Goal: Task Accomplishment & Management: Use online tool/utility

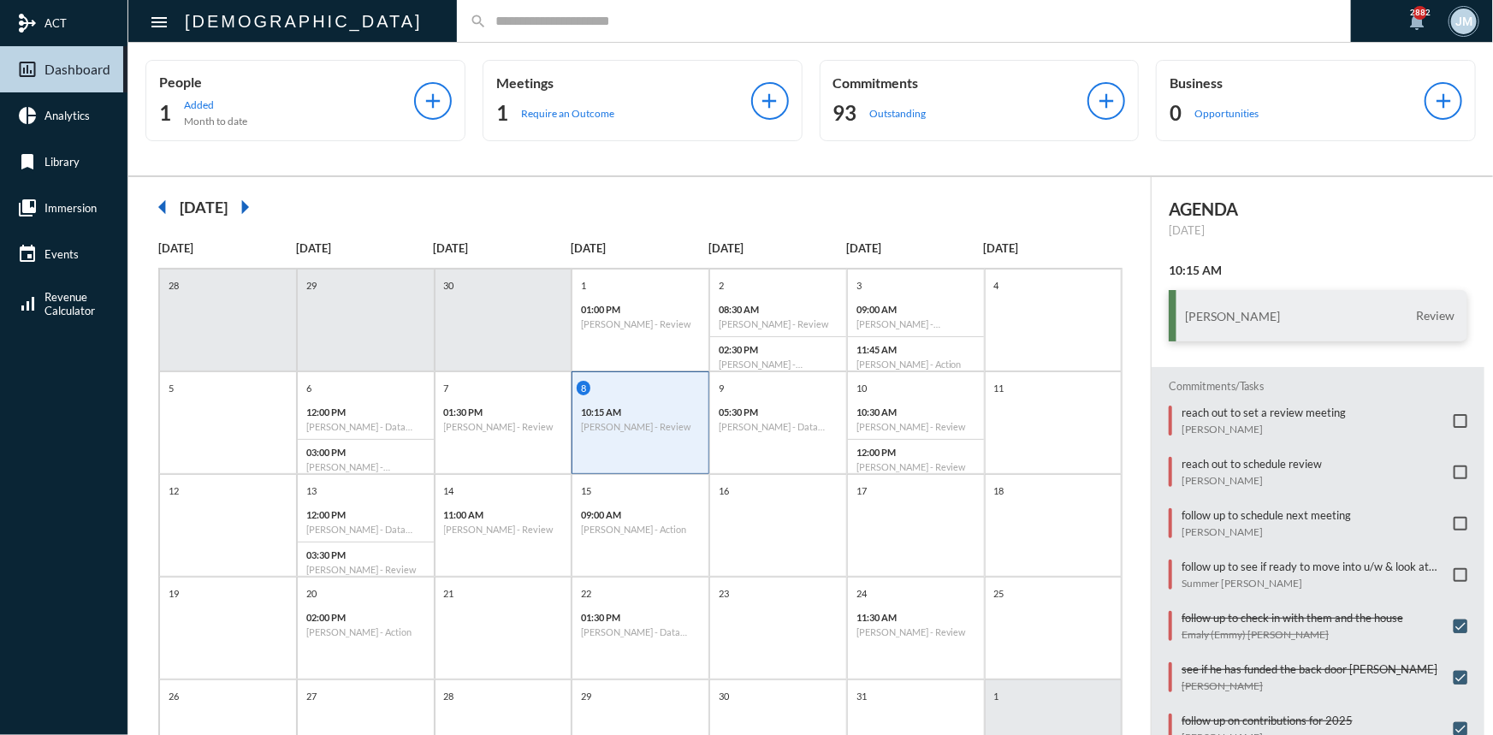
click at [487, 25] on input "text" at bounding box center [912, 21] width 851 height 15
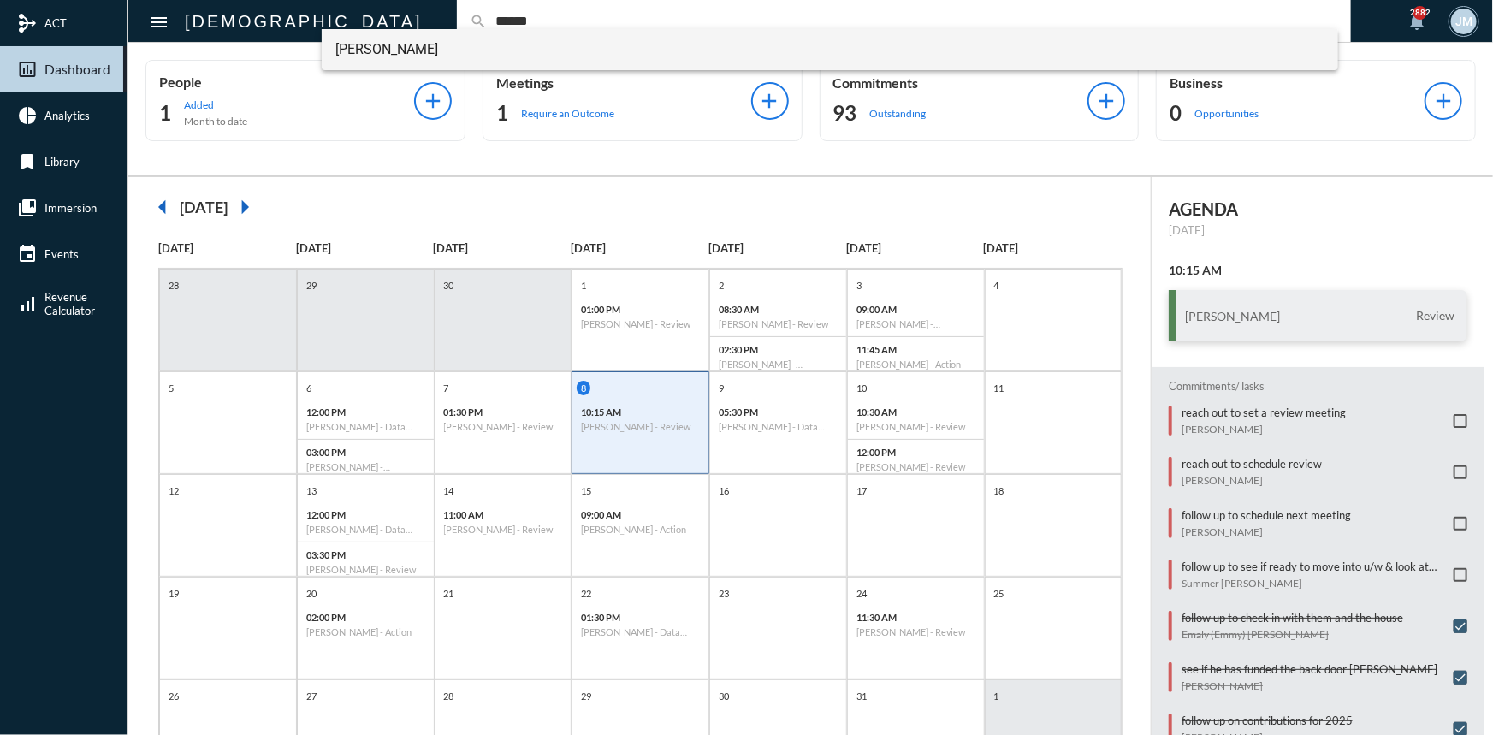
type input "******"
click at [359, 50] on span "[PERSON_NAME]" at bounding box center [829, 49] width 989 height 41
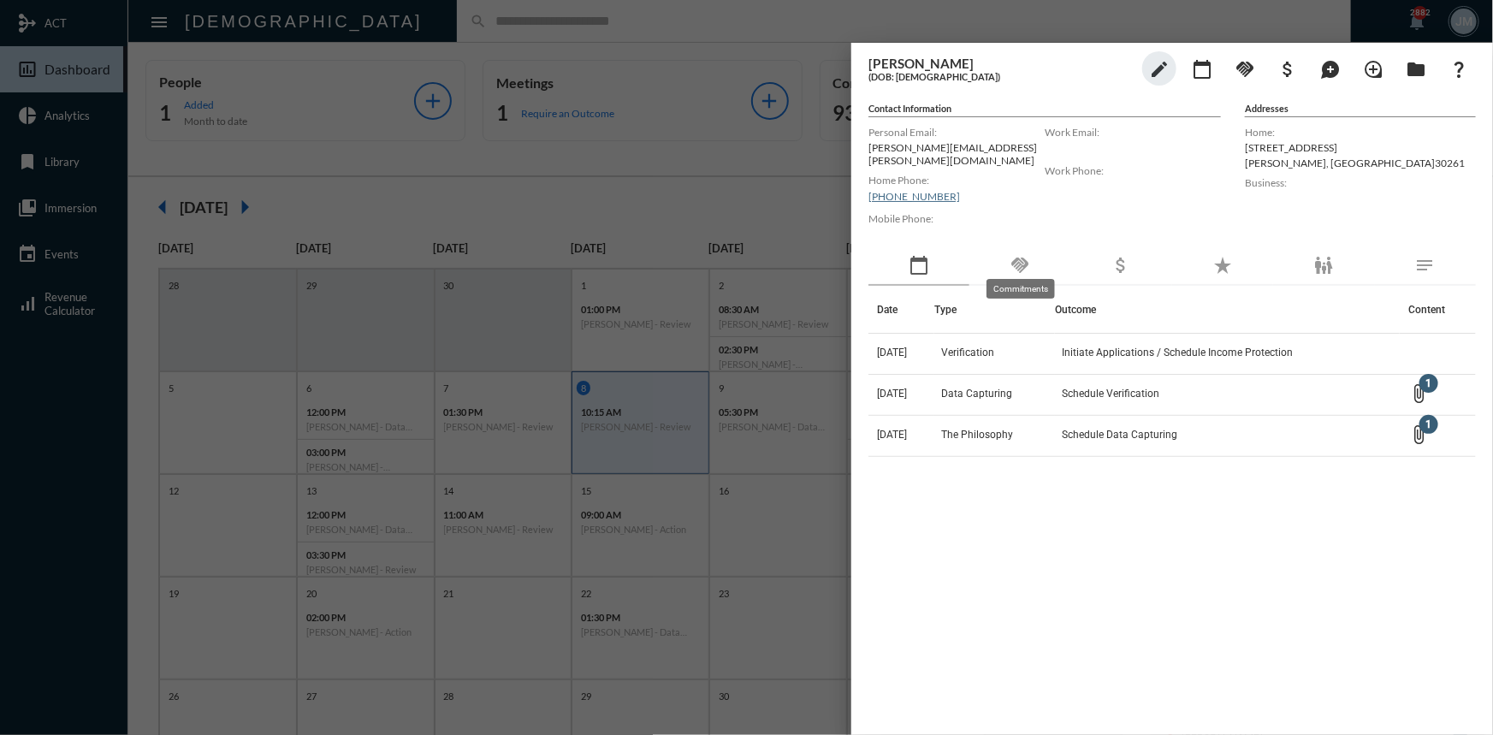
click at [1019, 255] on mat-icon "handshake" at bounding box center [1019, 265] width 21 height 21
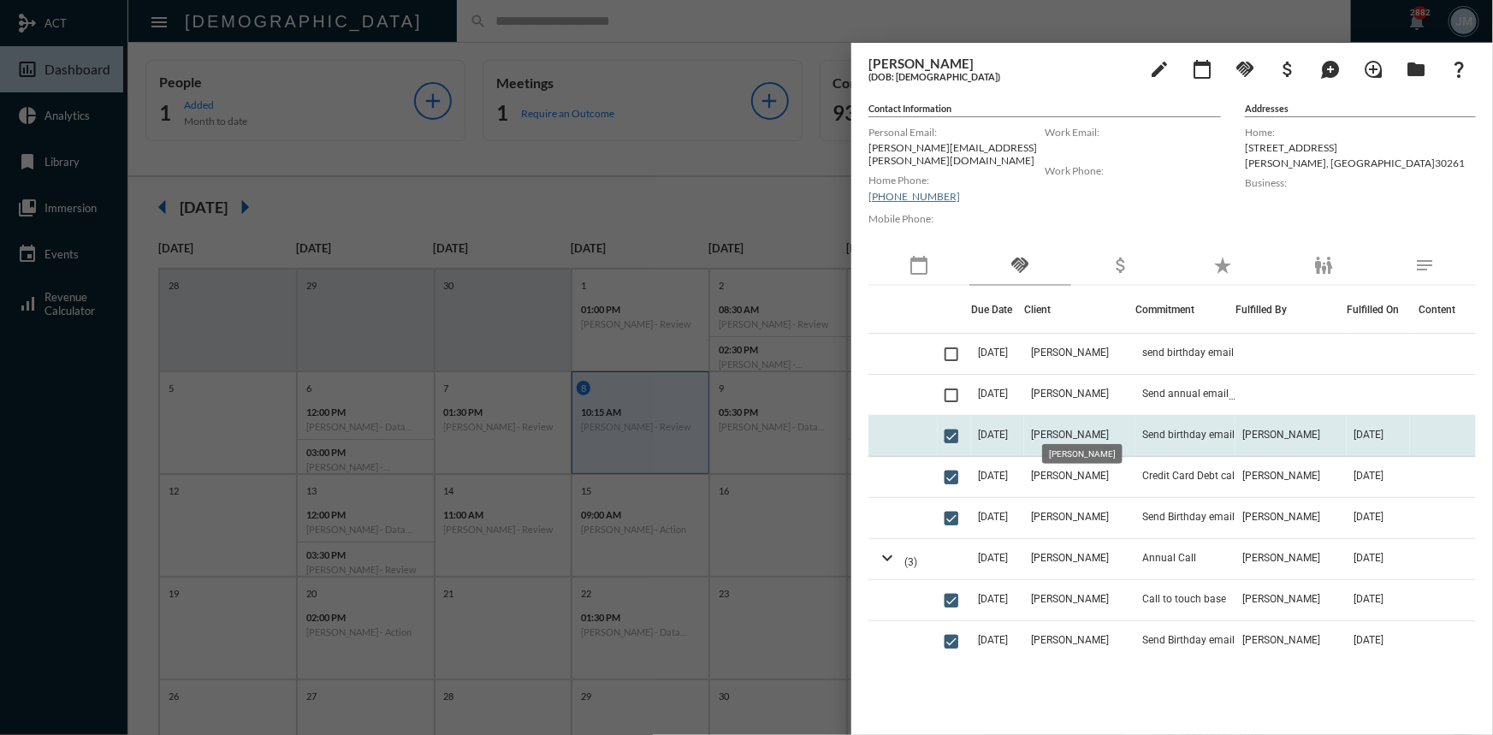
click at [1077, 429] on span "[PERSON_NAME]" at bounding box center [1070, 435] width 78 height 12
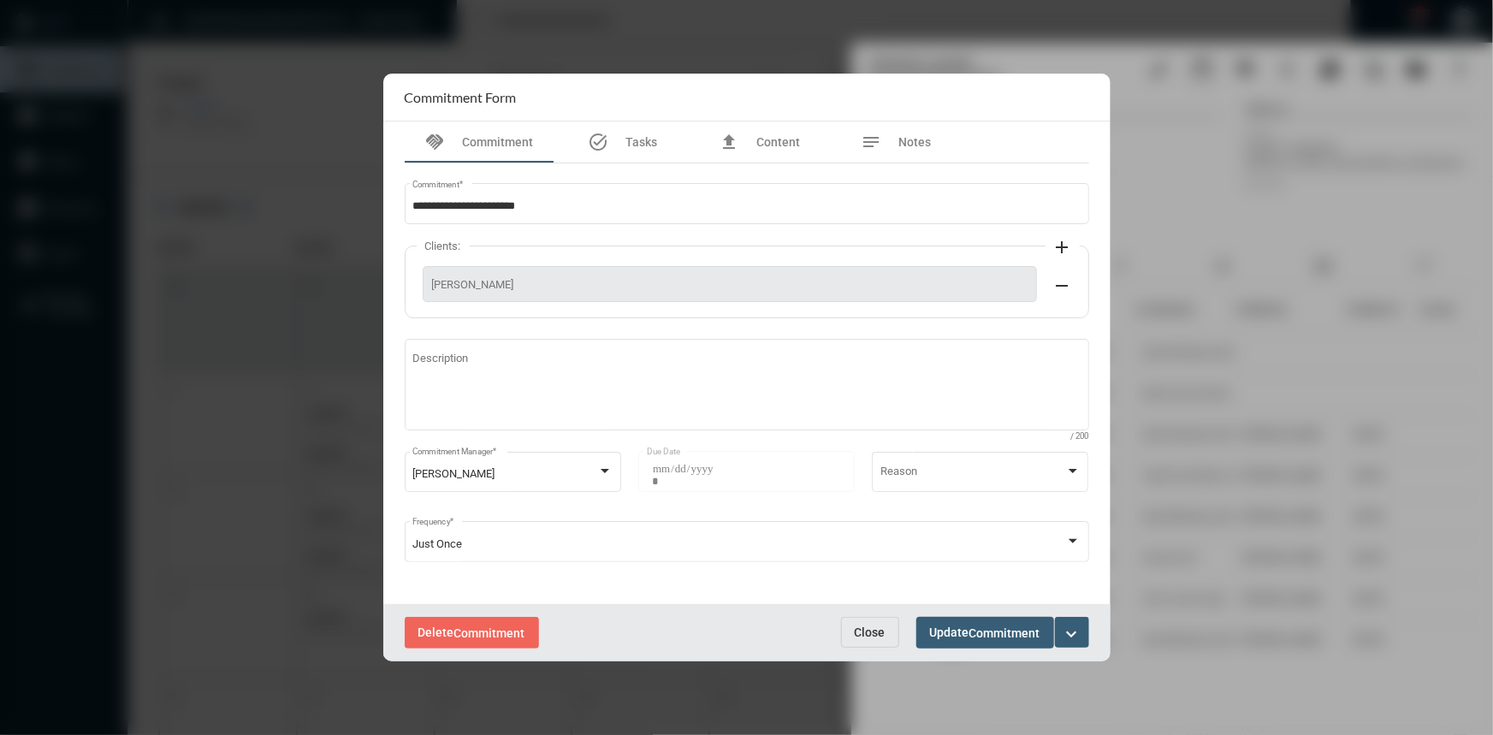
click at [871, 634] on span "Close" at bounding box center [869, 632] width 31 height 14
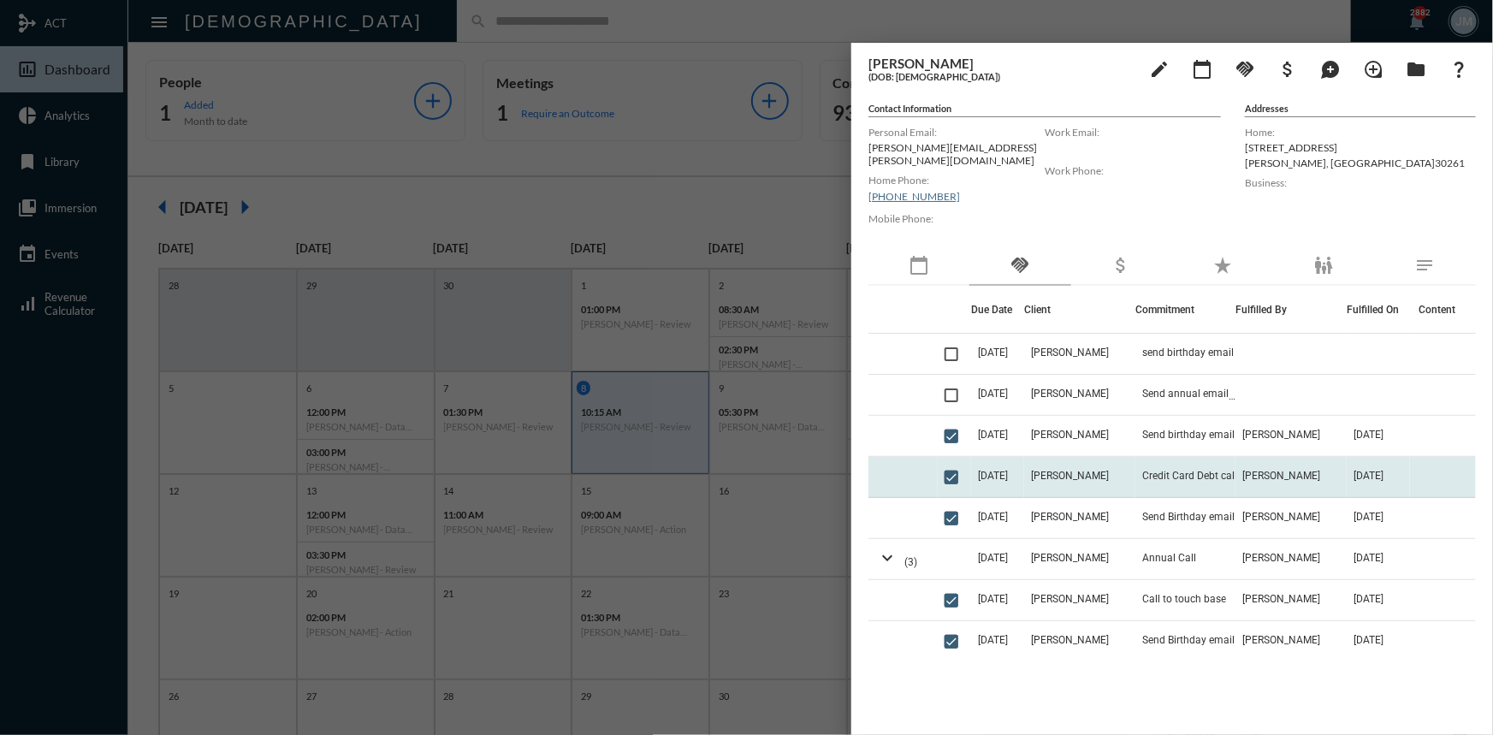
click at [1007, 470] on span "[DATE]" at bounding box center [993, 476] width 30 height 12
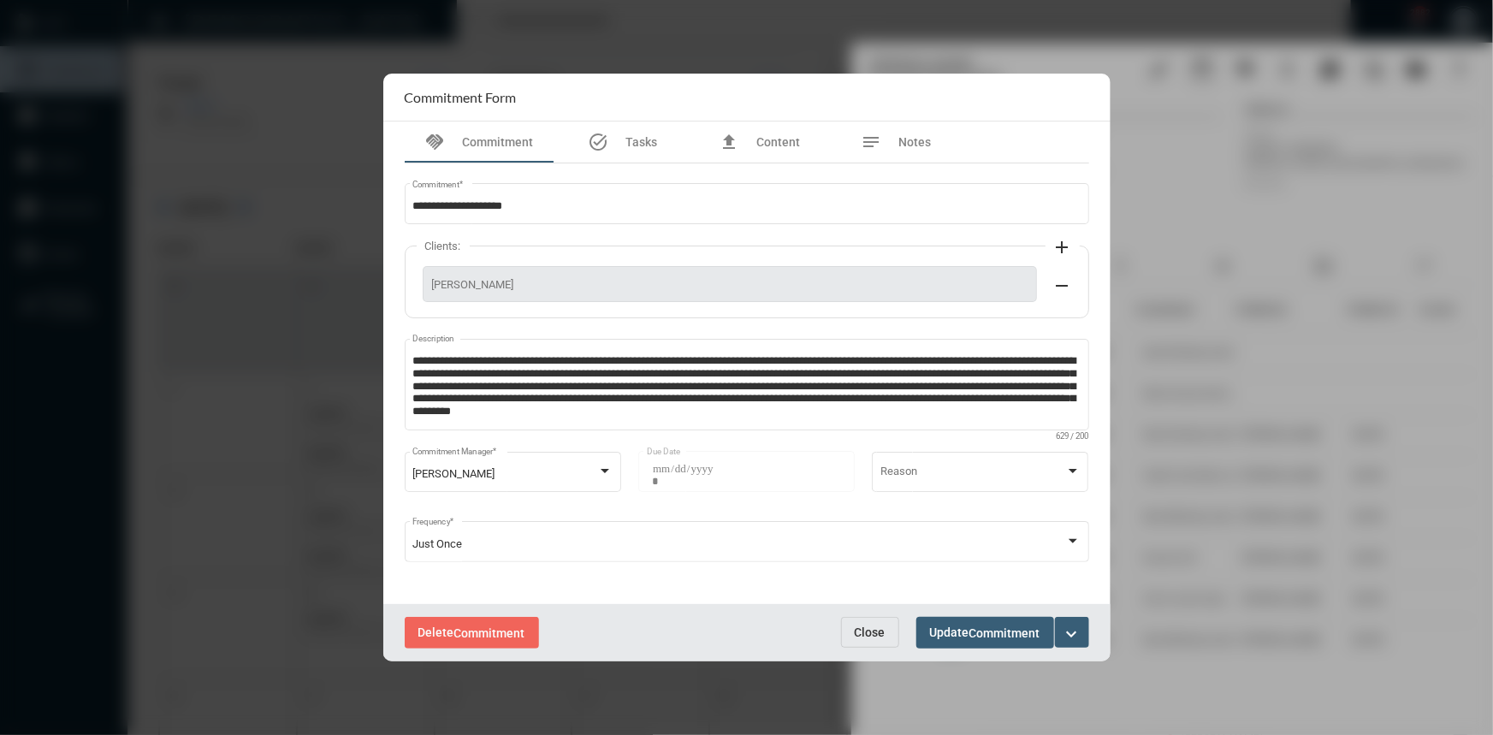
click at [868, 630] on span "Close" at bounding box center [869, 632] width 31 height 14
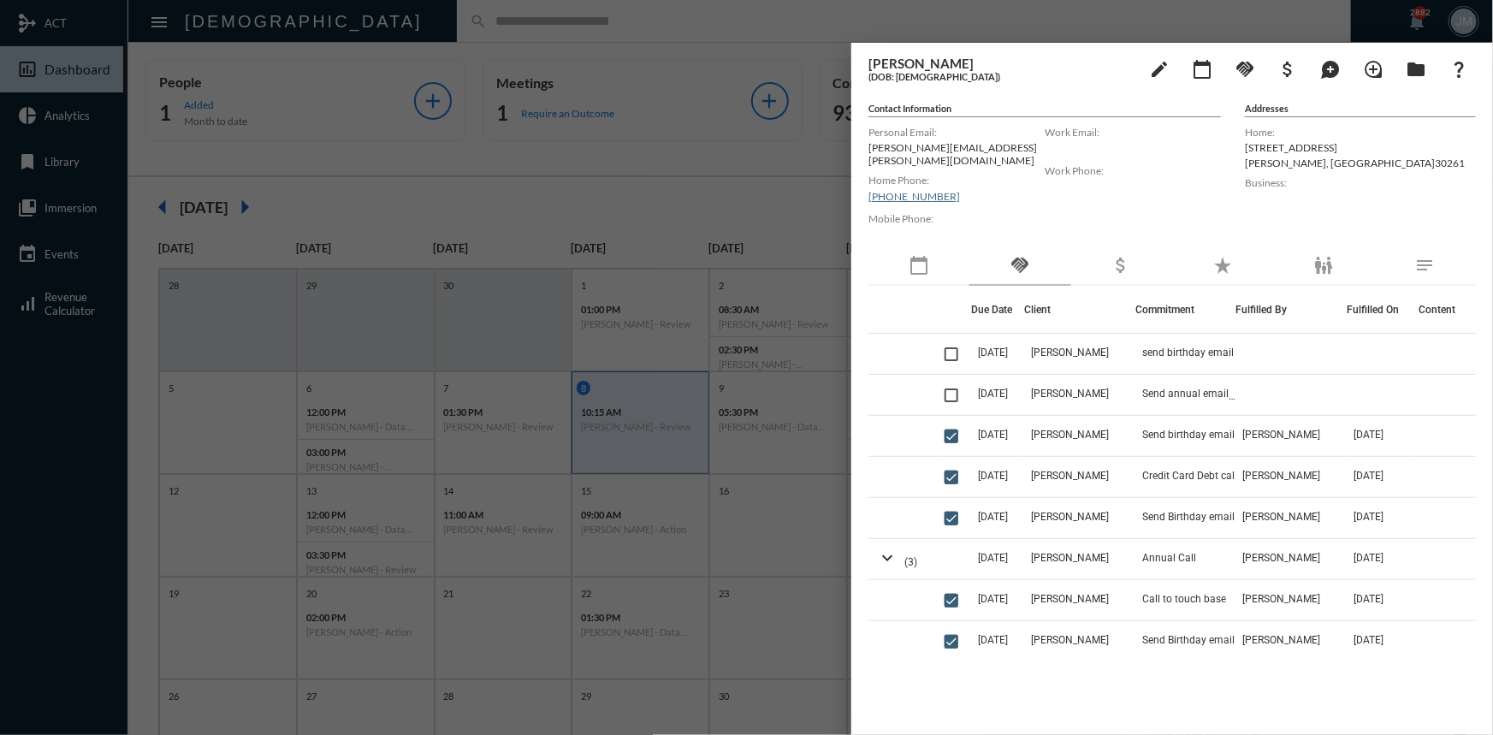
click at [615, 206] on div at bounding box center [746, 367] width 1493 height 735
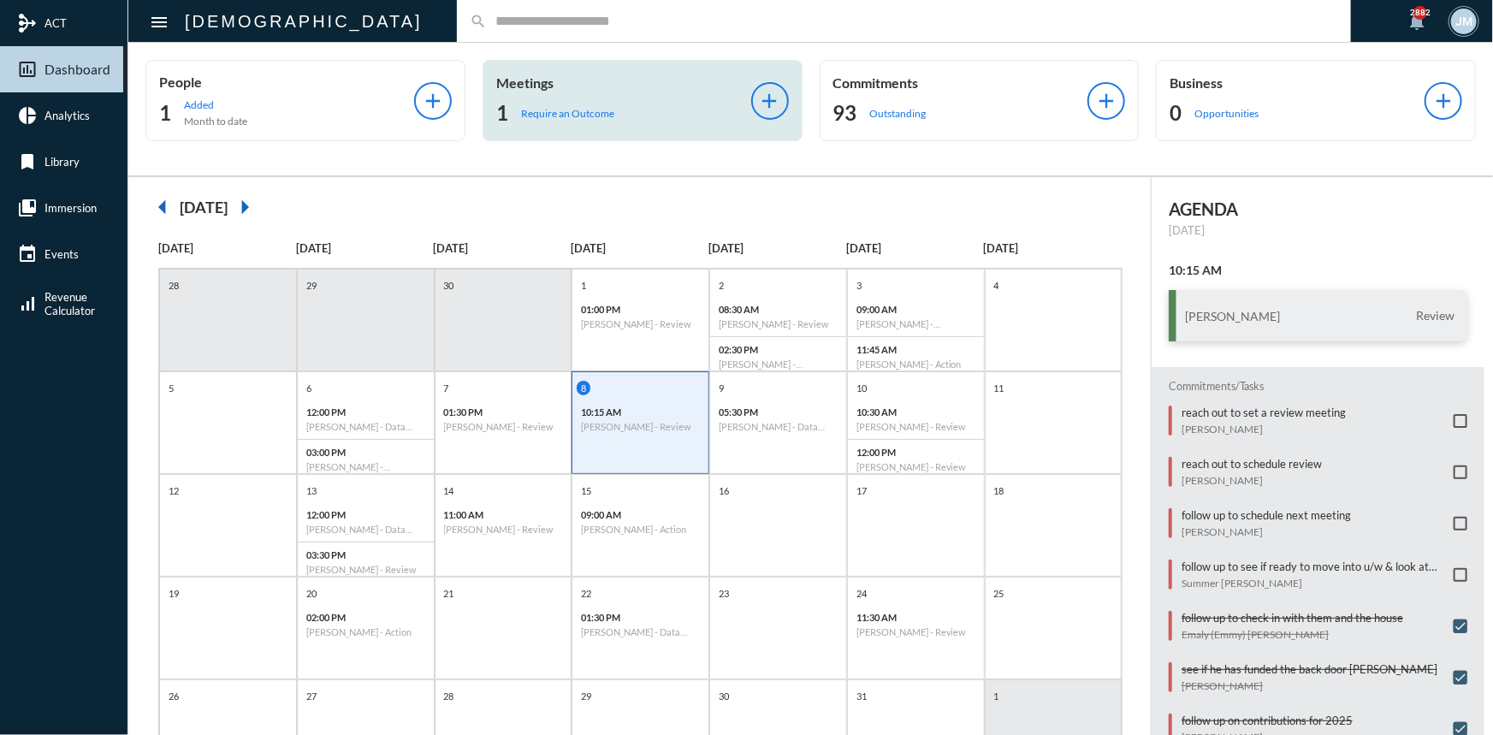
click at [523, 90] on p "Meetings" at bounding box center [623, 82] width 255 height 16
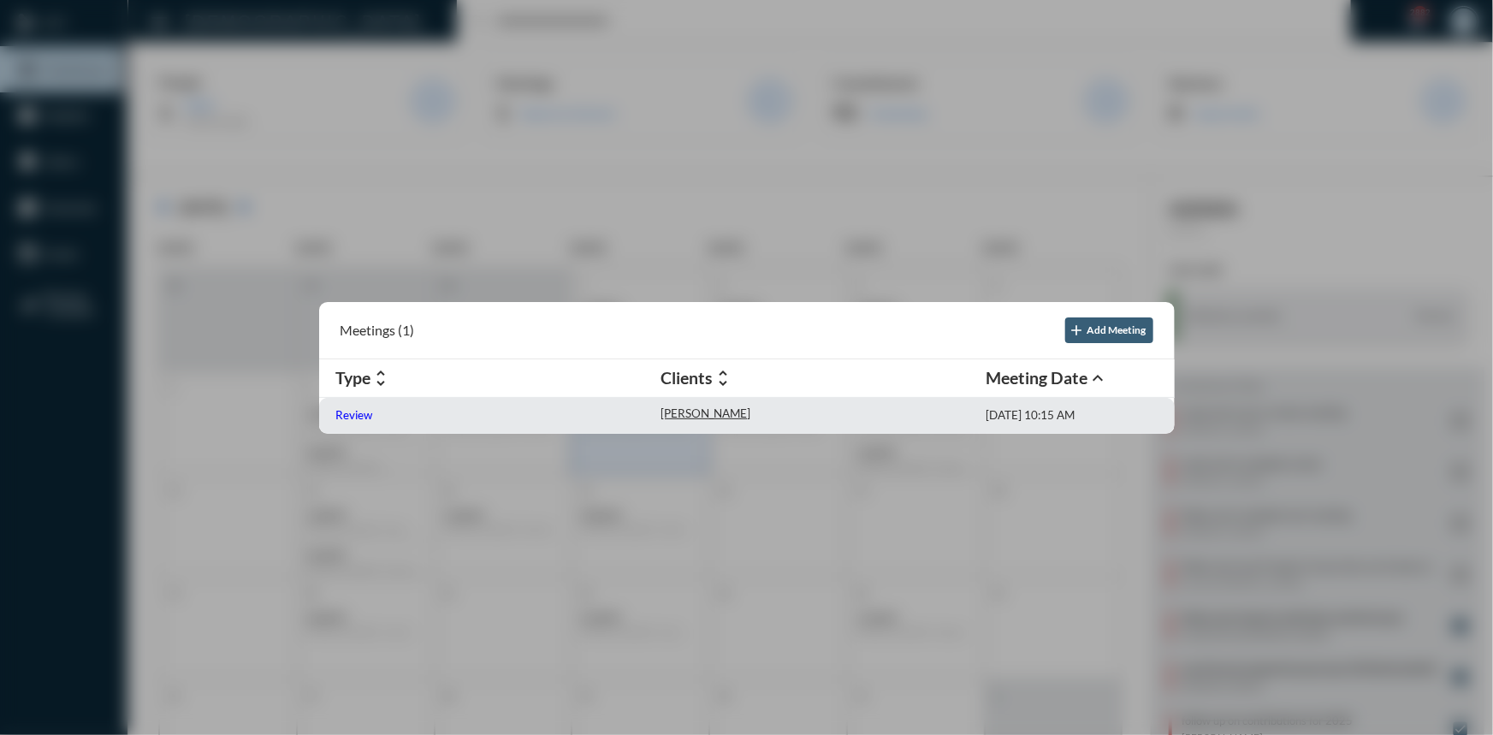
click at [355, 408] on p "Review" at bounding box center [354, 415] width 37 height 14
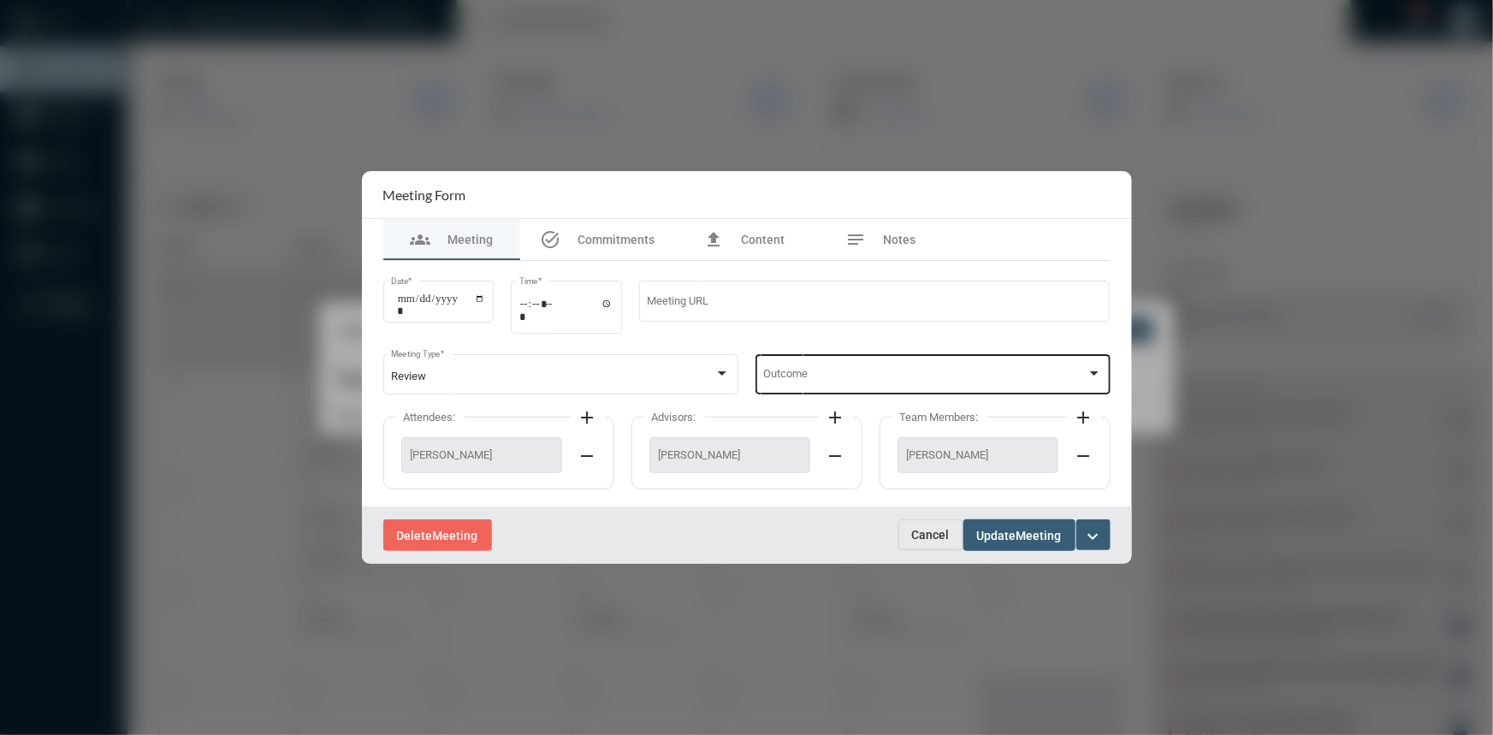
click at [1089, 372] on div at bounding box center [1093, 374] width 15 height 14
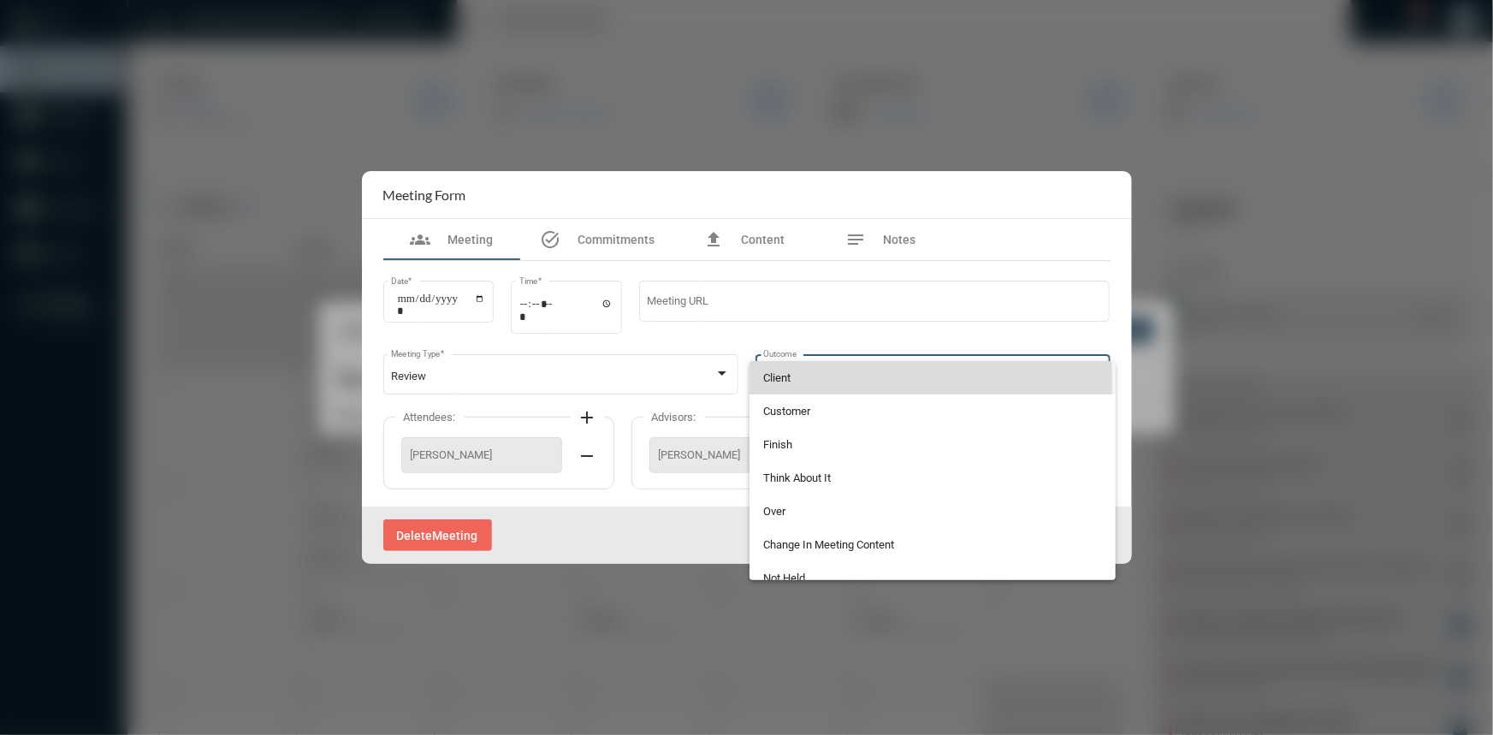
click at [795, 380] on span "Client" at bounding box center [932, 377] width 339 height 33
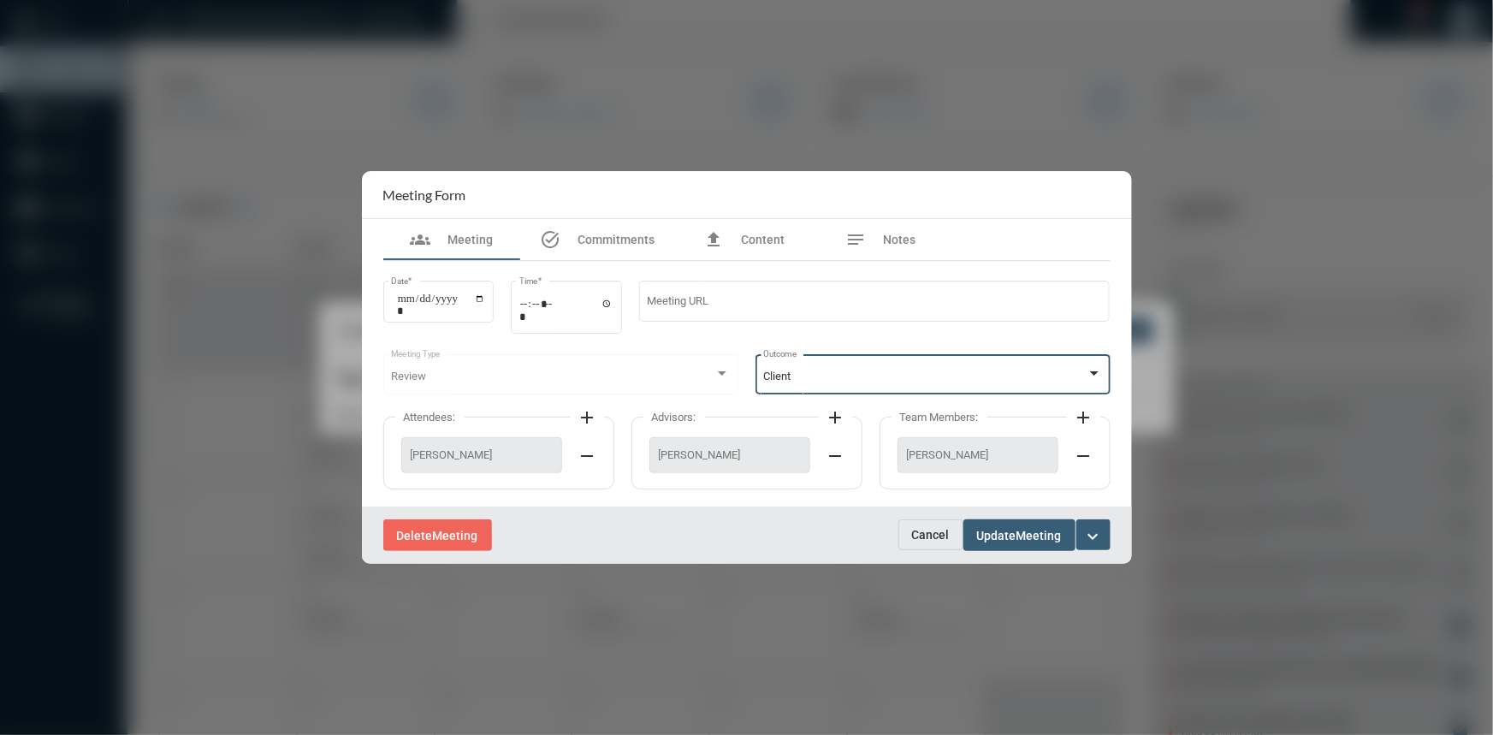
click at [1037, 530] on span "Meeting" at bounding box center [1038, 536] width 45 height 14
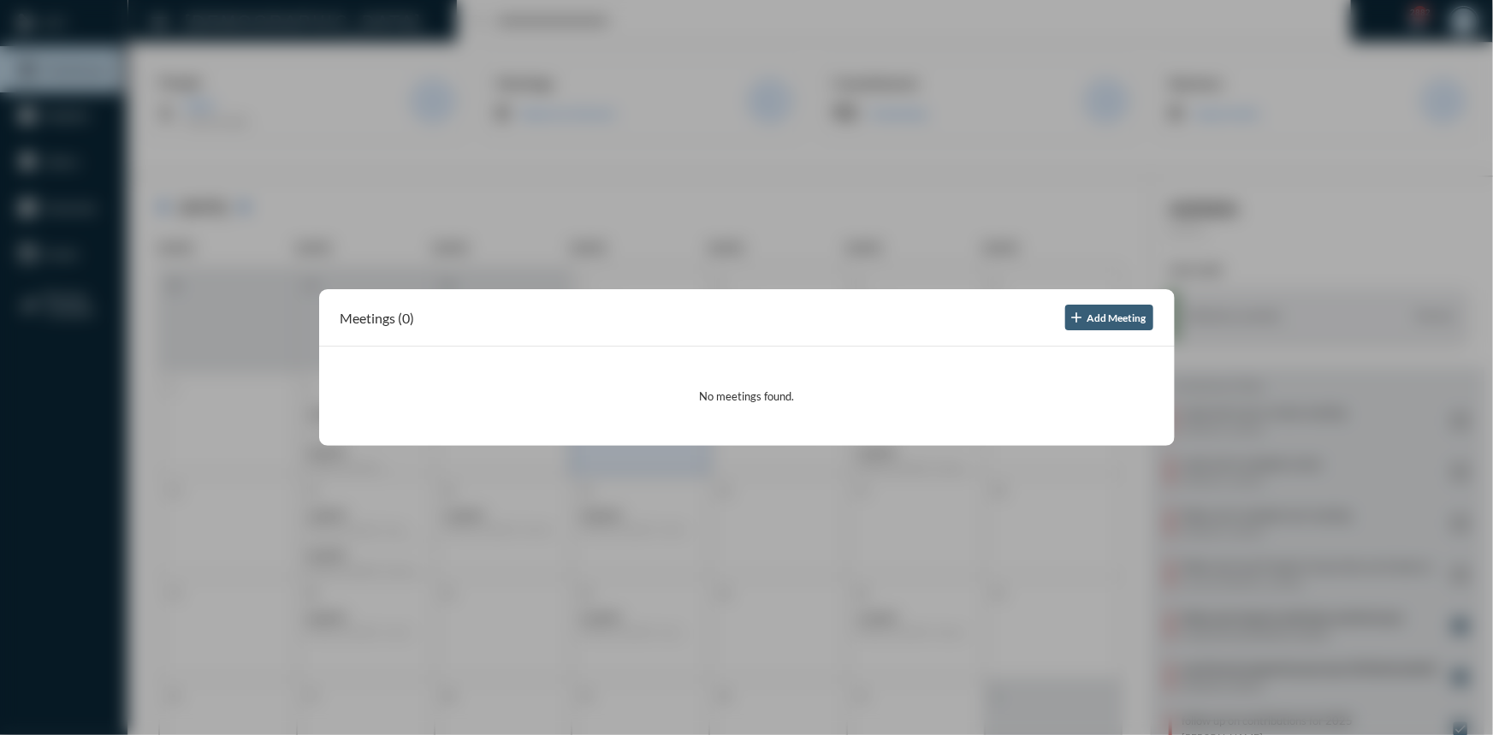
click at [1377, 80] on div at bounding box center [746, 367] width 1493 height 735
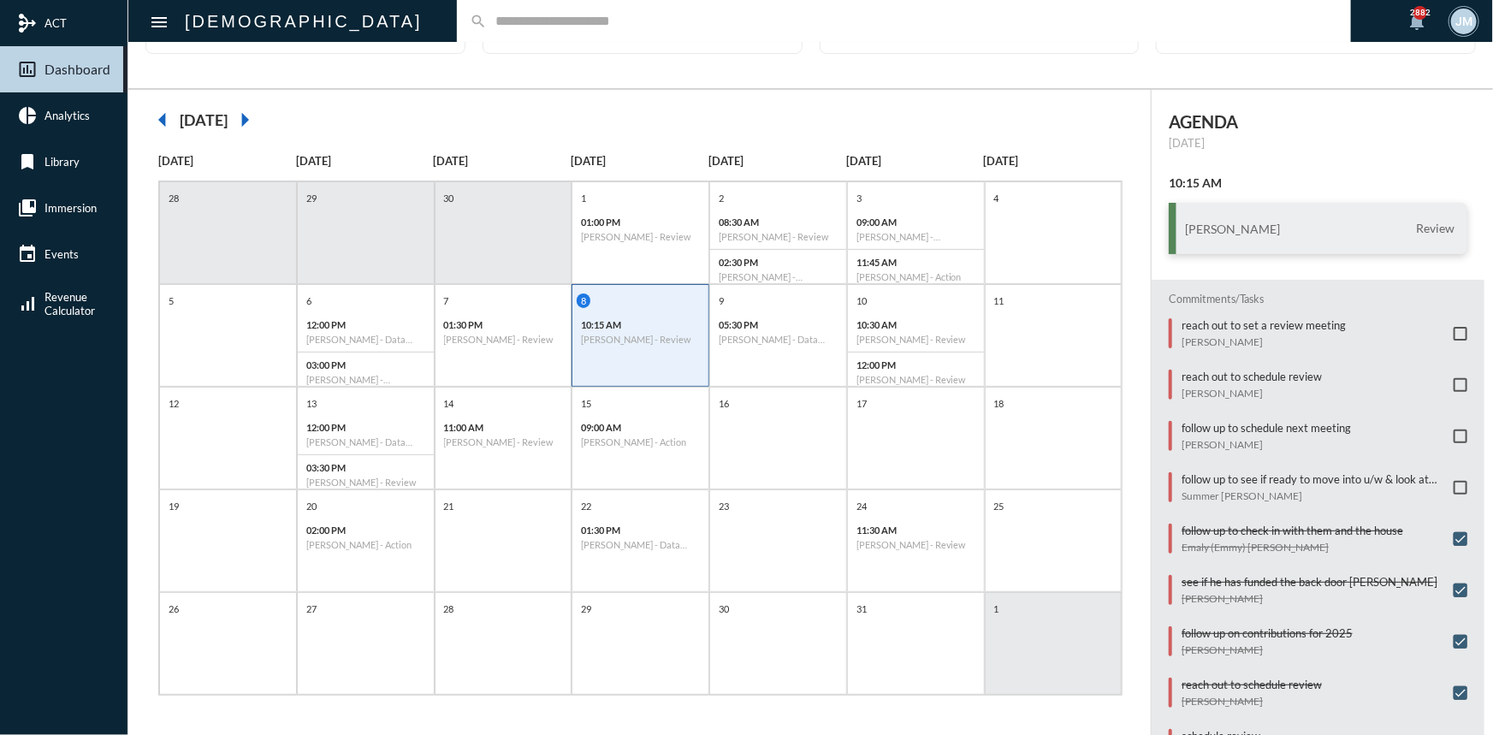
scroll to position [88, 0]
click at [1453, 431] on span at bounding box center [1460, 436] width 14 height 14
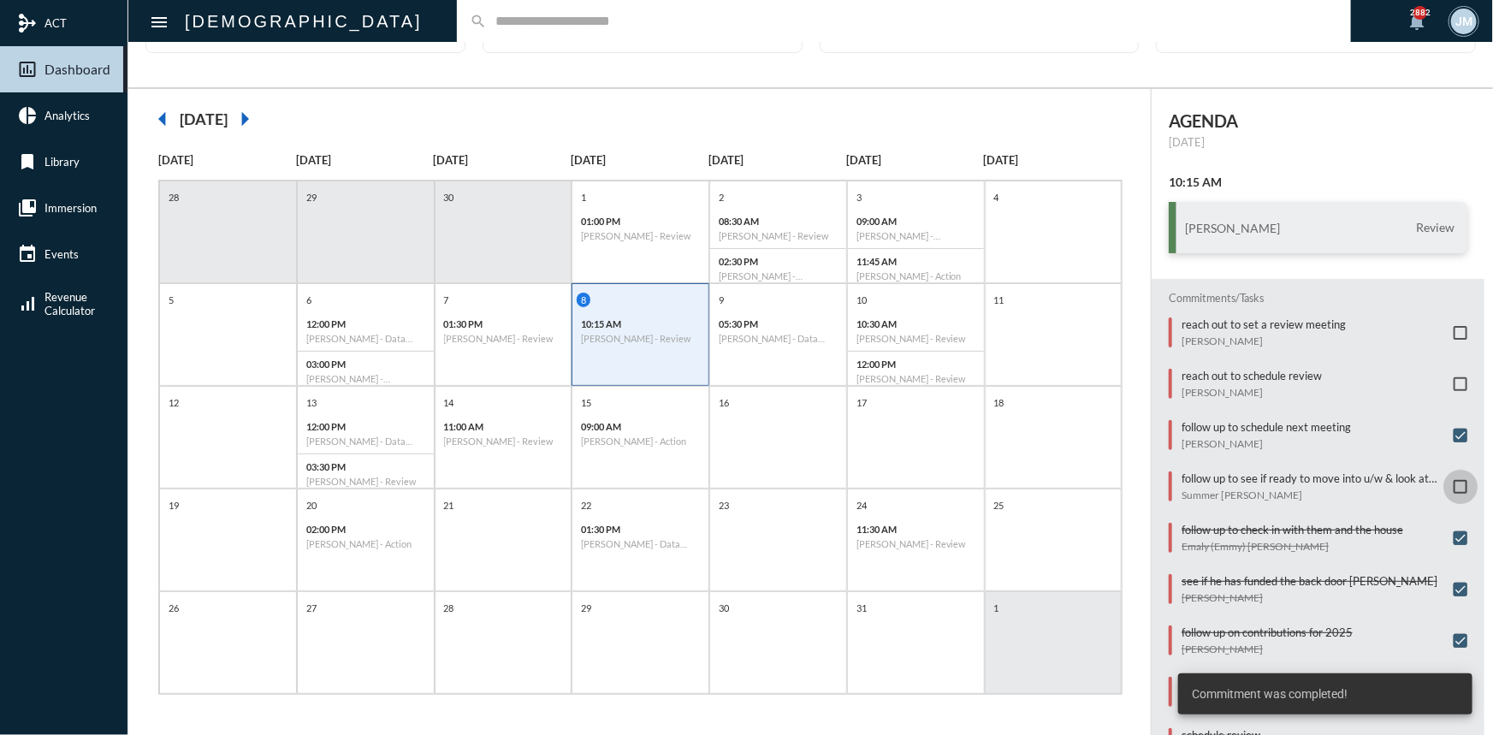
click at [1454, 480] on span at bounding box center [1460, 487] width 14 height 14
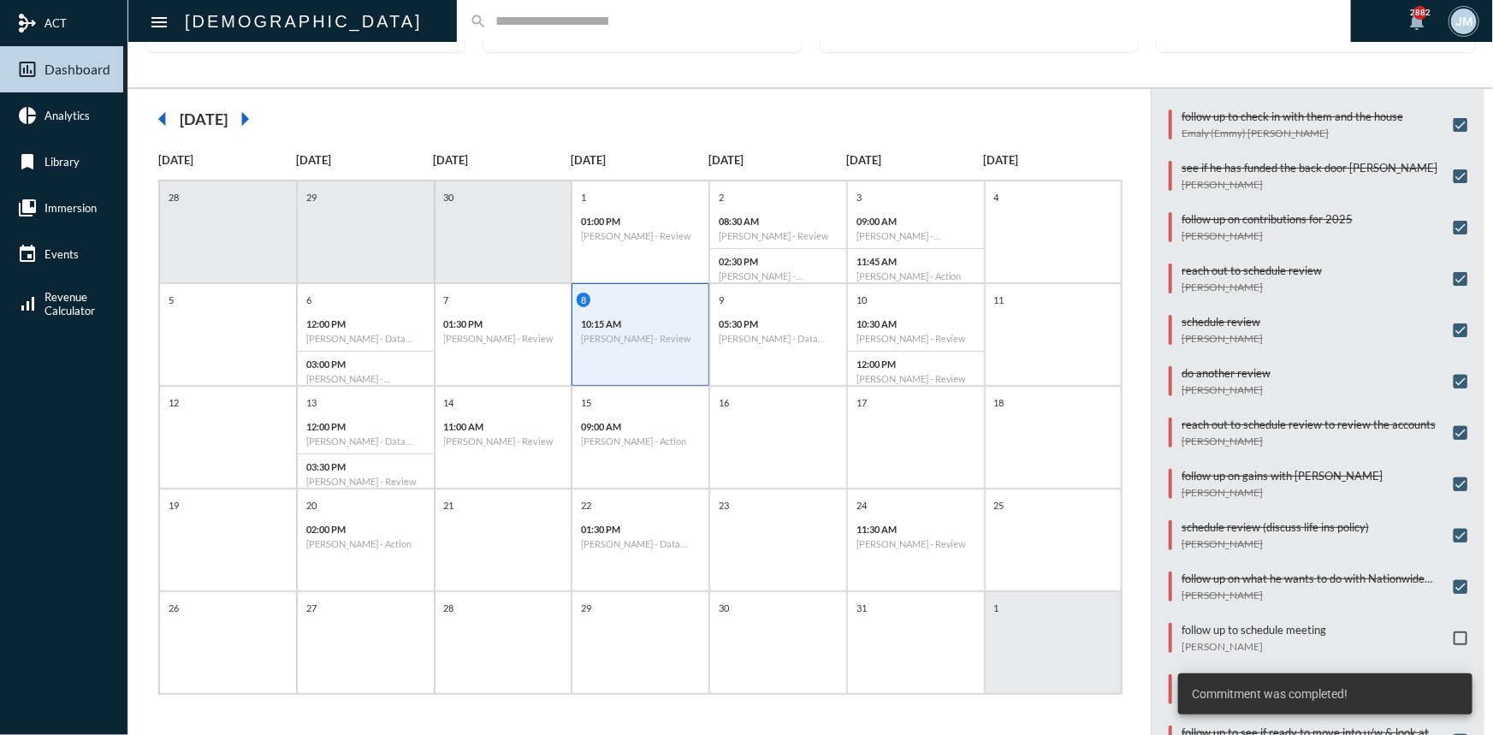
scroll to position [358, 0]
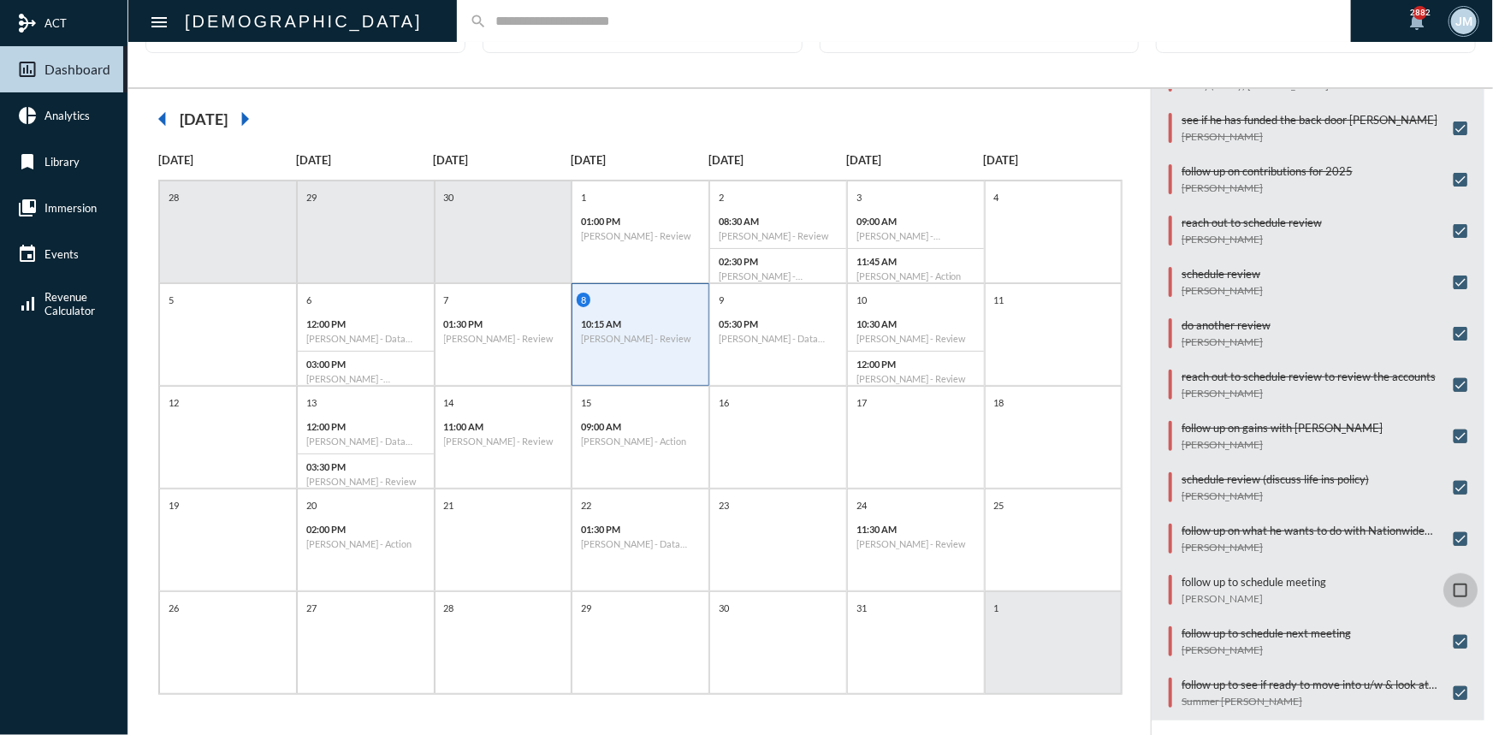
click at [1453, 583] on span at bounding box center [1460, 590] width 14 height 14
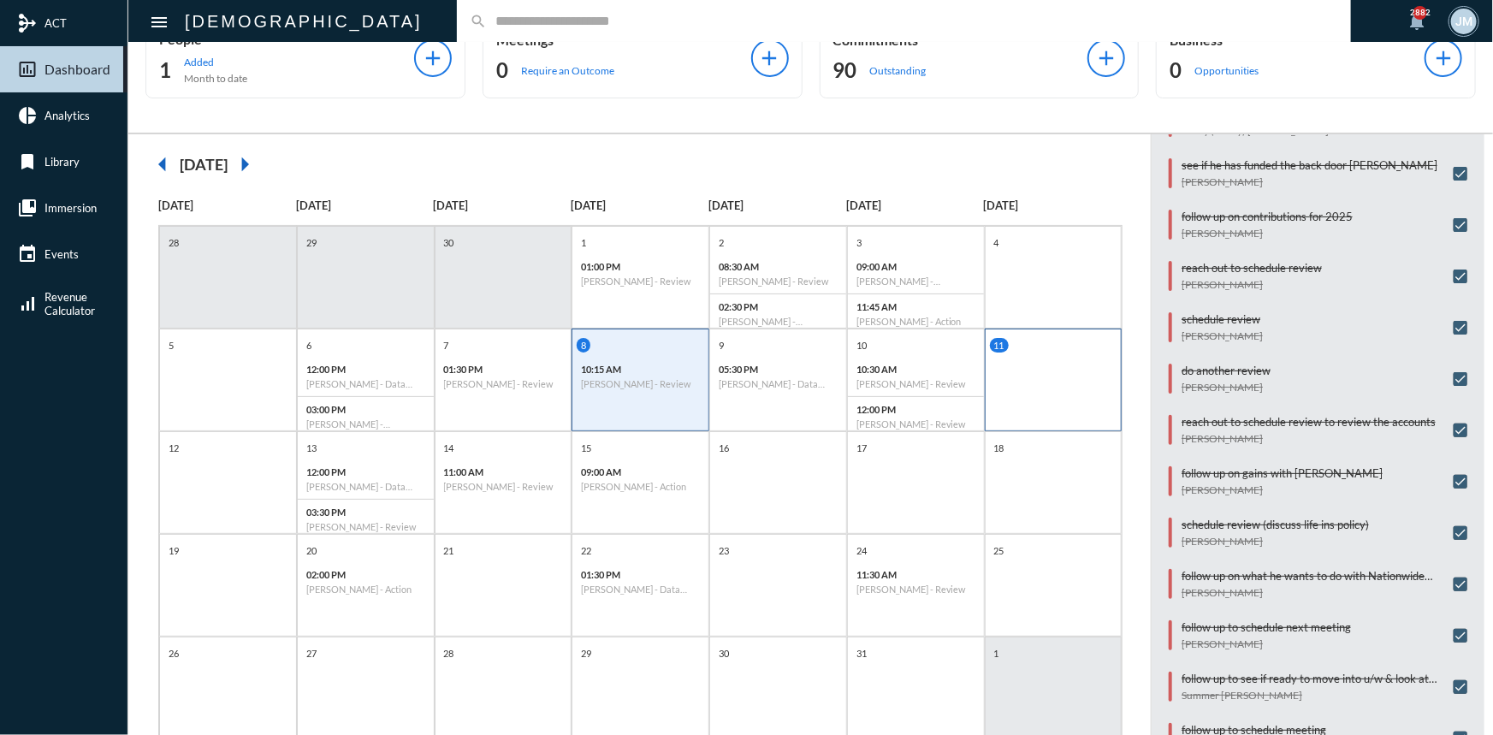
scroll to position [0, 0]
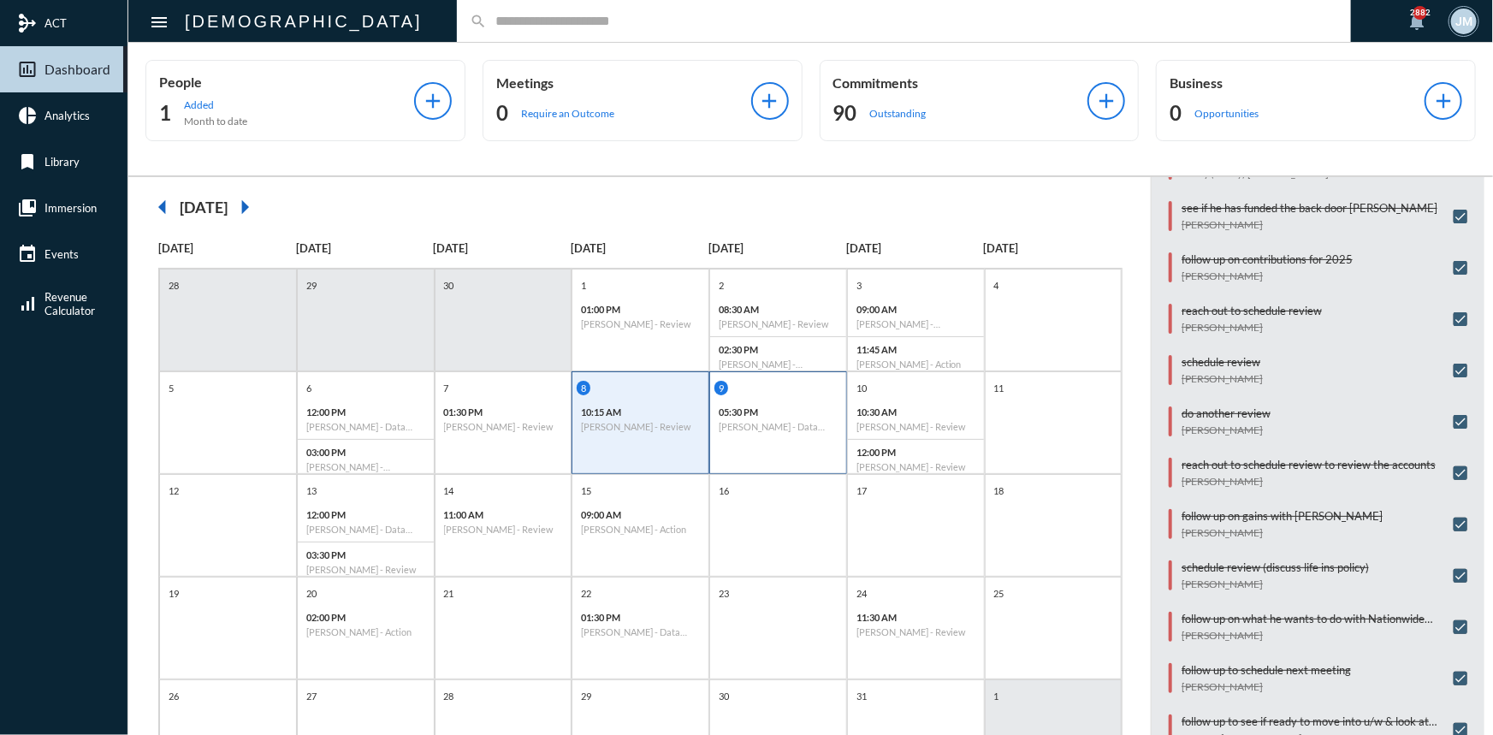
click at [791, 453] on div "9 05:30 PM [PERSON_NAME] - Data Capturing" at bounding box center [778, 422] width 138 height 103
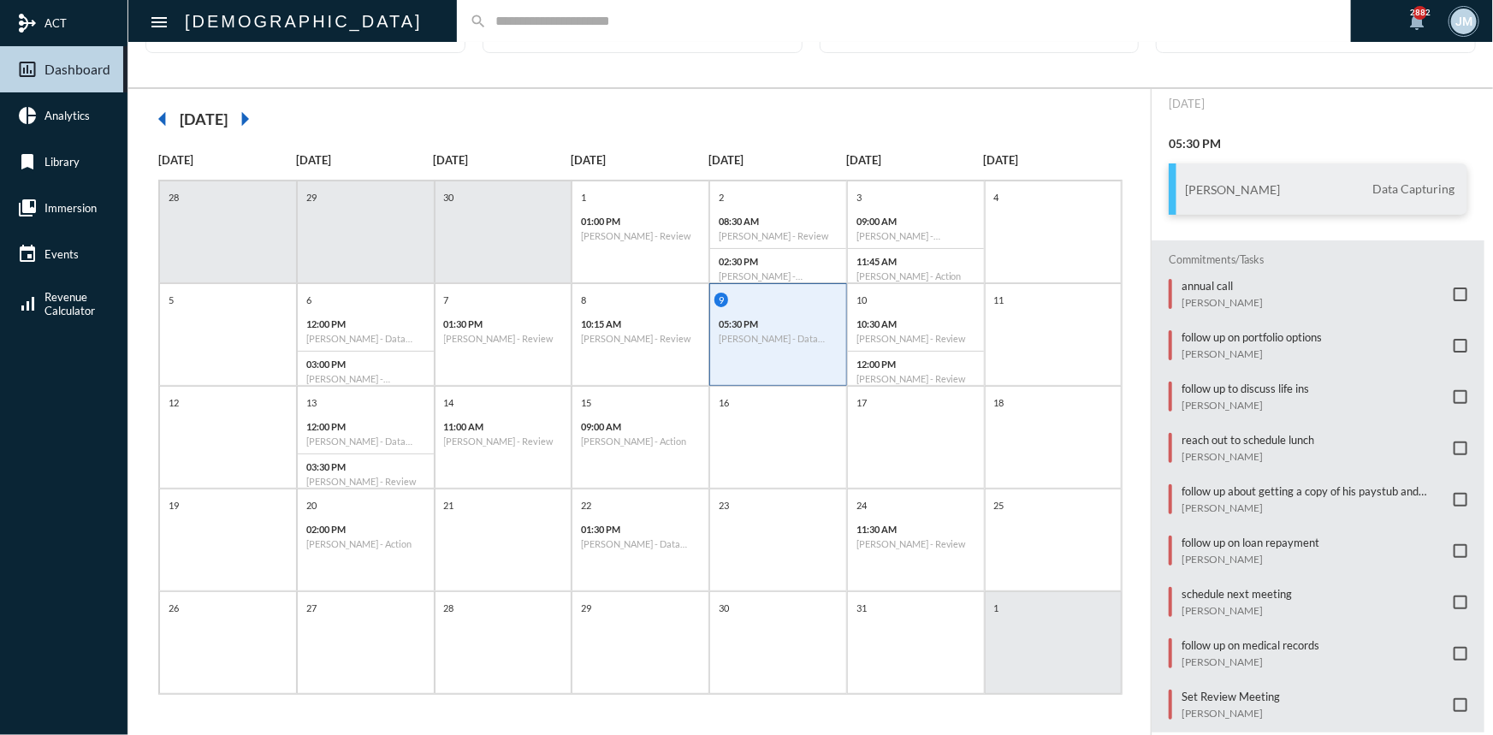
scroll to position [56, 0]
